Goal: Check status: Check status

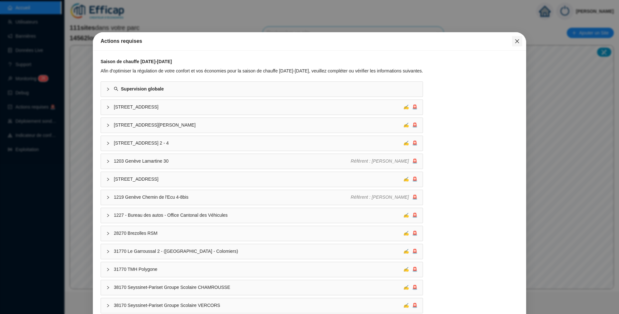
click at [514, 39] on icon "close" at bounding box center [516, 41] width 5 height 5
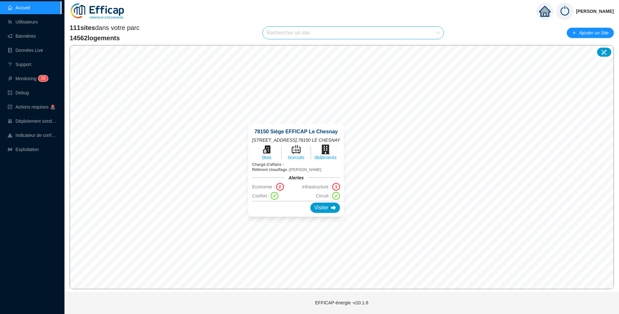
click at [314, 34] on input "search" at bounding box center [350, 33] width 167 height 12
type input "astrolabe"
click at [428, 46] on div at bounding box center [432, 49] width 15 height 10
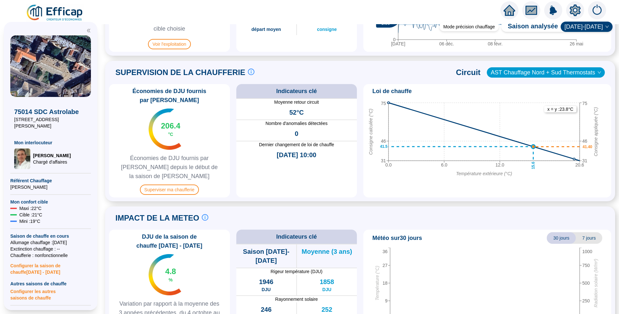
scroll to position [397, 0]
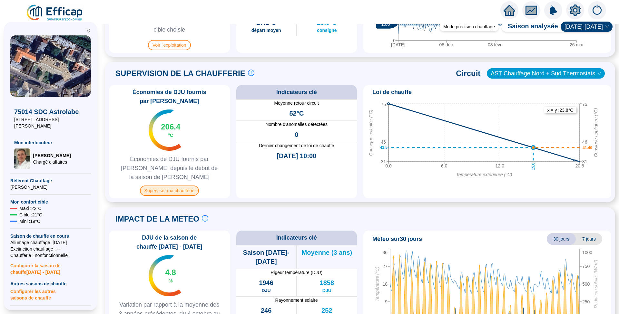
click at [182, 186] on span "Superviser ma chaufferie" at bounding box center [169, 191] width 59 height 10
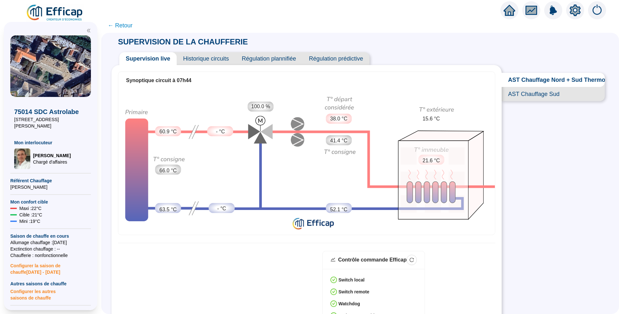
click at [210, 57] on span "Historique circuits" at bounding box center [206, 58] width 59 height 13
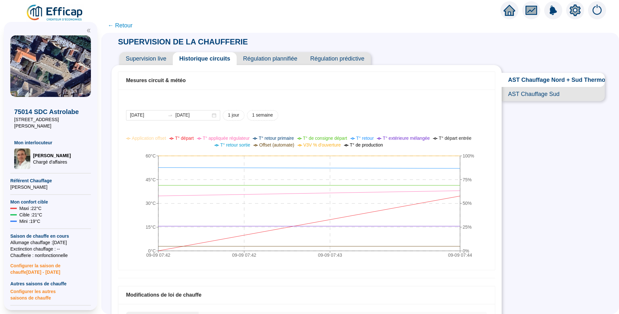
click at [160, 56] on span "Supervision live" at bounding box center [146, 58] width 54 height 13
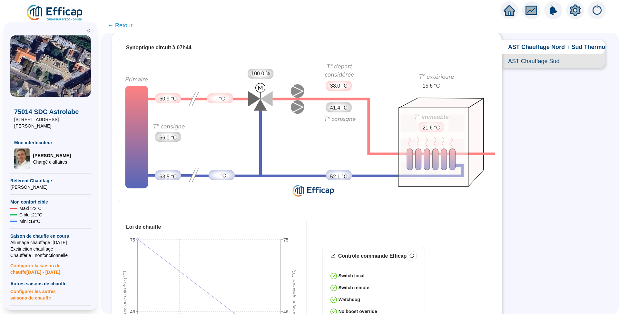
scroll to position [43, 0]
